Goal: Transaction & Acquisition: Obtain resource

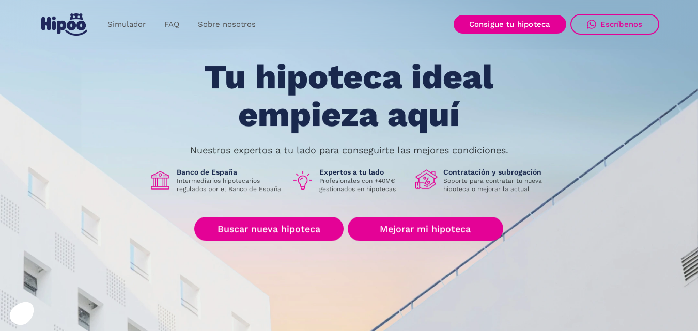
scroll to position [52, 0]
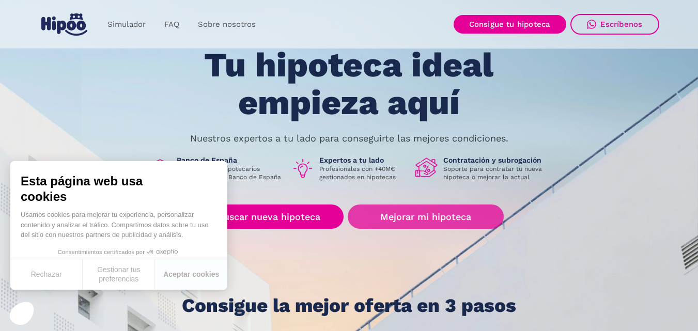
click at [417, 214] on link "Mejorar mi hipoteca" at bounding box center [426, 217] width 156 height 24
click at [427, 217] on link "Mejorar mi hipoteca" at bounding box center [426, 217] width 156 height 24
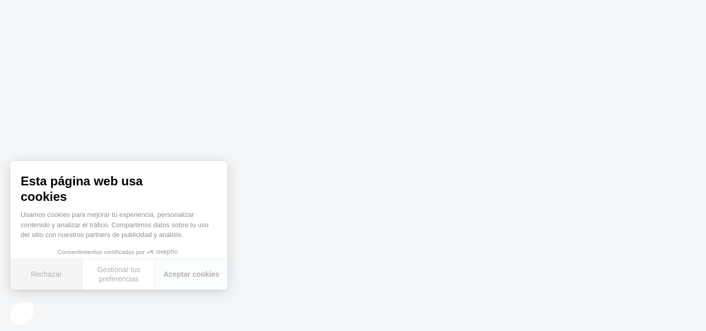
click at [56, 276] on button "Rechazar" at bounding box center [46, 274] width 72 height 30
